Goal: Information Seeking & Learning: Learn about a topic

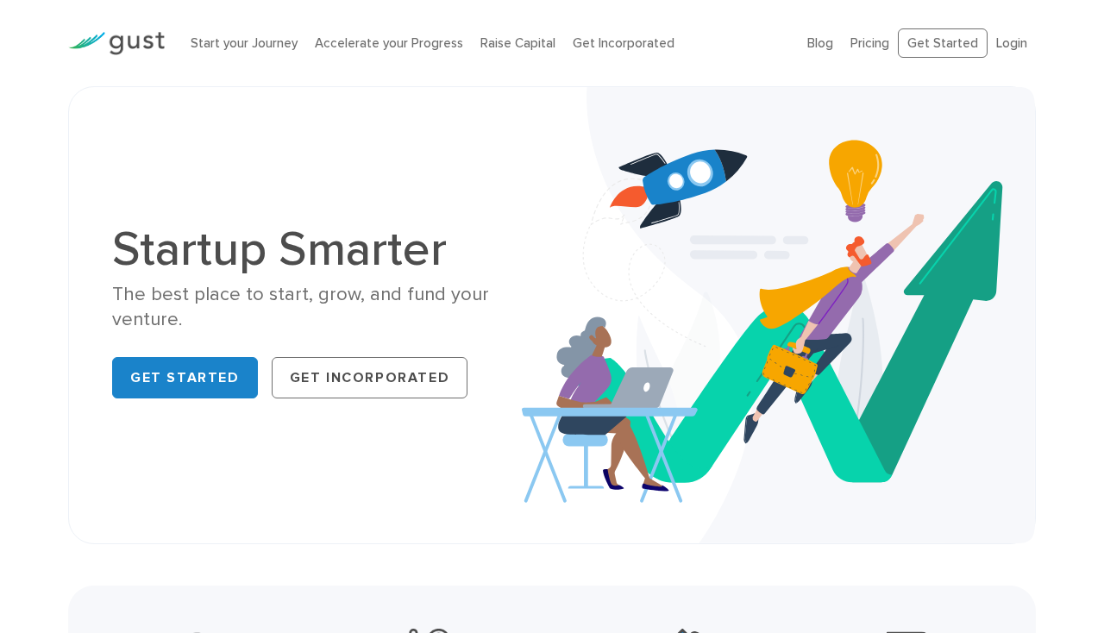
click at [147, 39] on img at bounding box center [116, 43] width 97 height 23
click at [523, 44] on link "Raise Capital" at bounding box center [517, 43] width 75 height 16
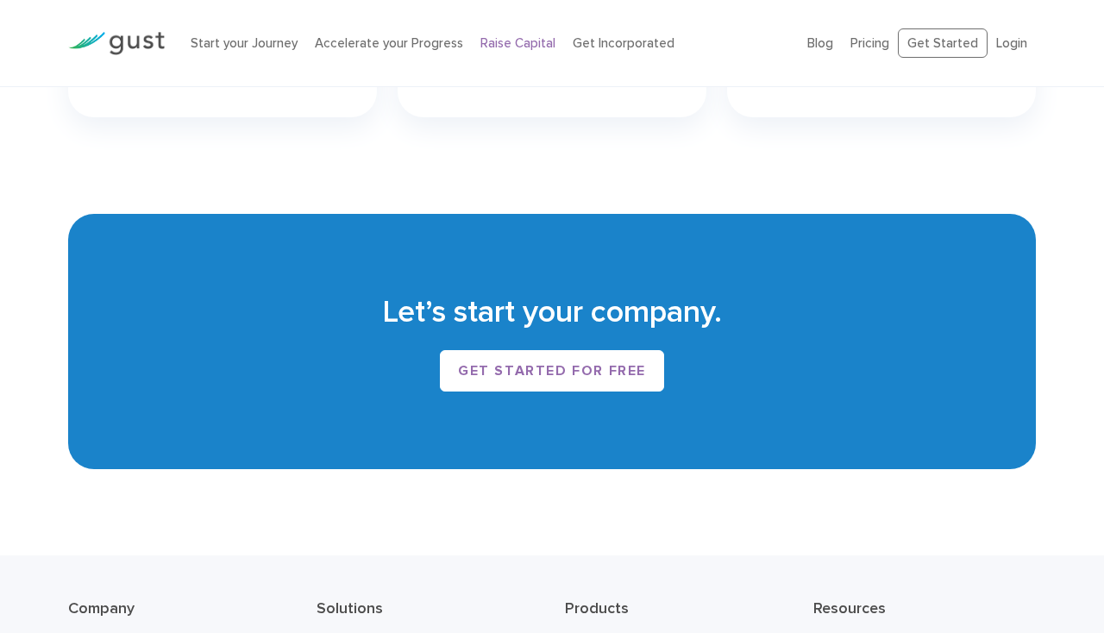
scroll to position [2583, 0]
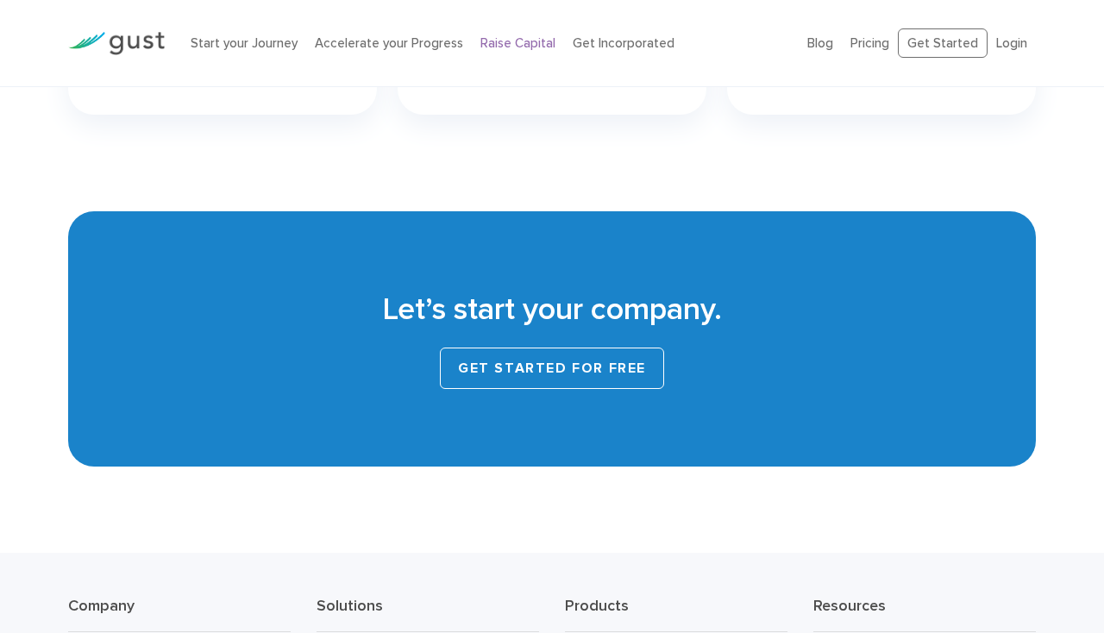
click at [637, 359] on link "Get started for free" at bounding box center [552, 368] width 224 height 41
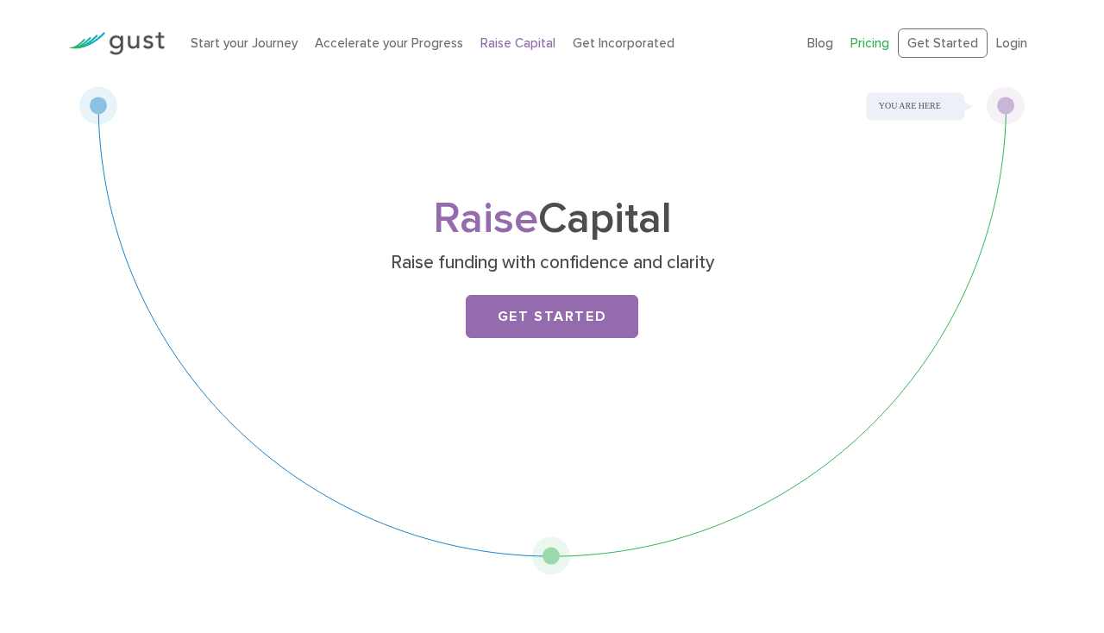
click at [867, 41] on link "Pricing" at bounding box center [869, 43] width 39 height 16
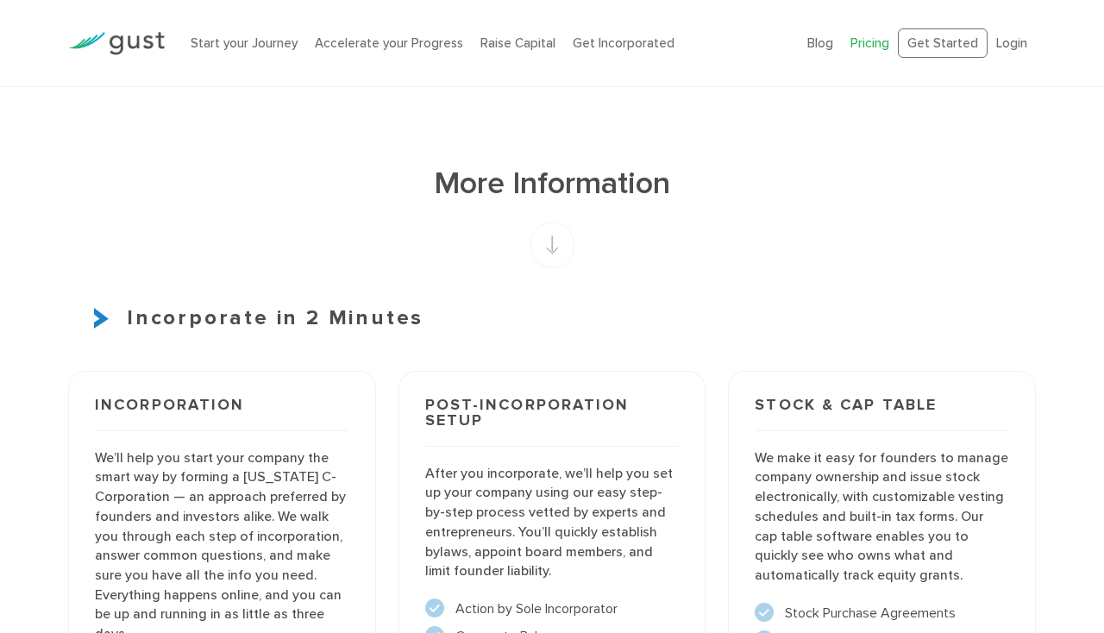
scroll to position [1001, 0]
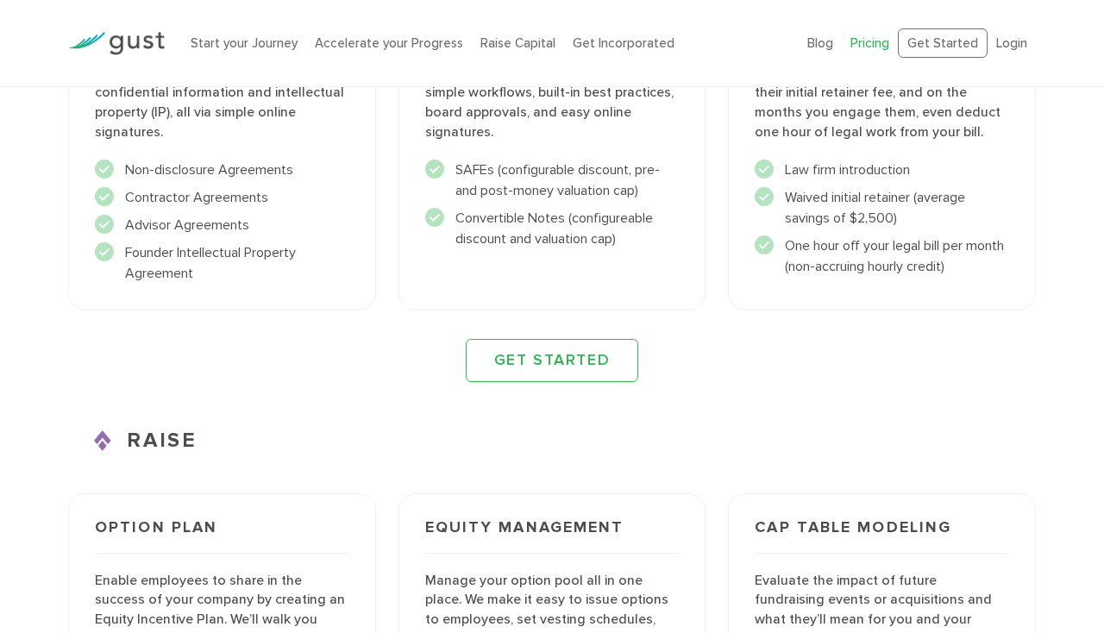
click at [581, 269] on div "Fundraising Support Raise financing through a Gust Launch Simple Agreement for …" at bounding box center [552, 109] width 308 height 403
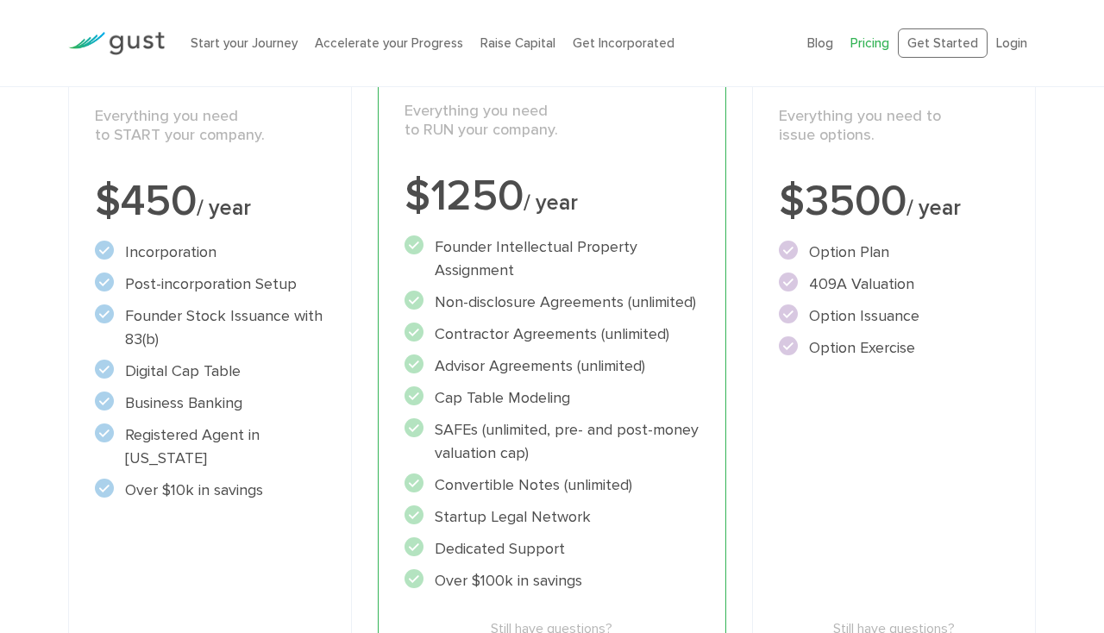
scroll to position [0, 0]
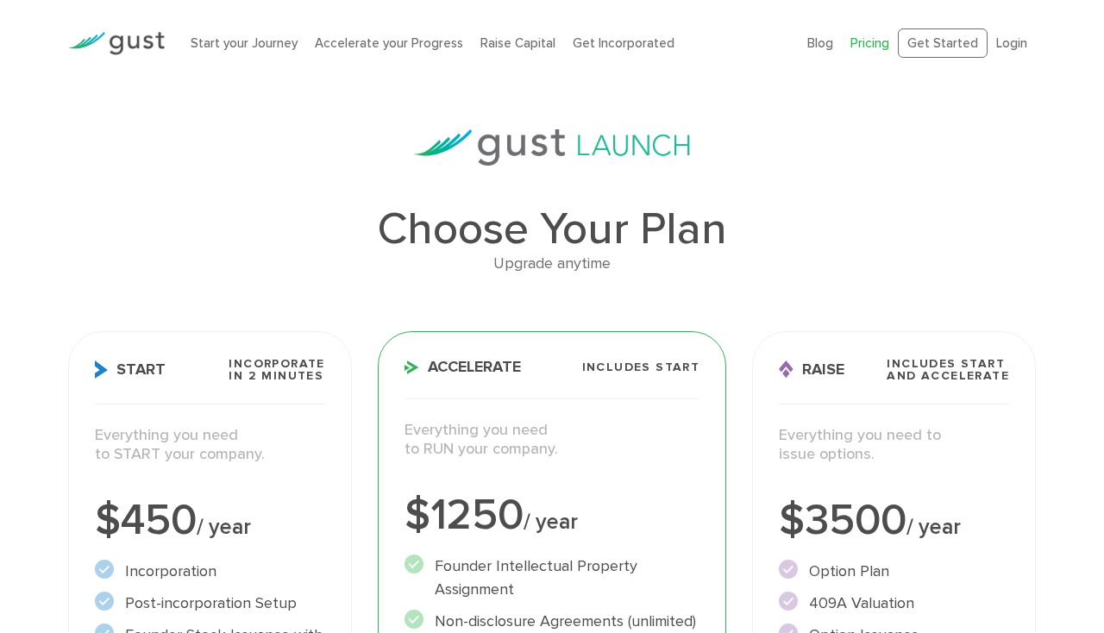
click at [119, 45] on img at bounding box center [116, 43] width 97 height 23
